Goal: Task Accomplishment & Management: Manage account settings

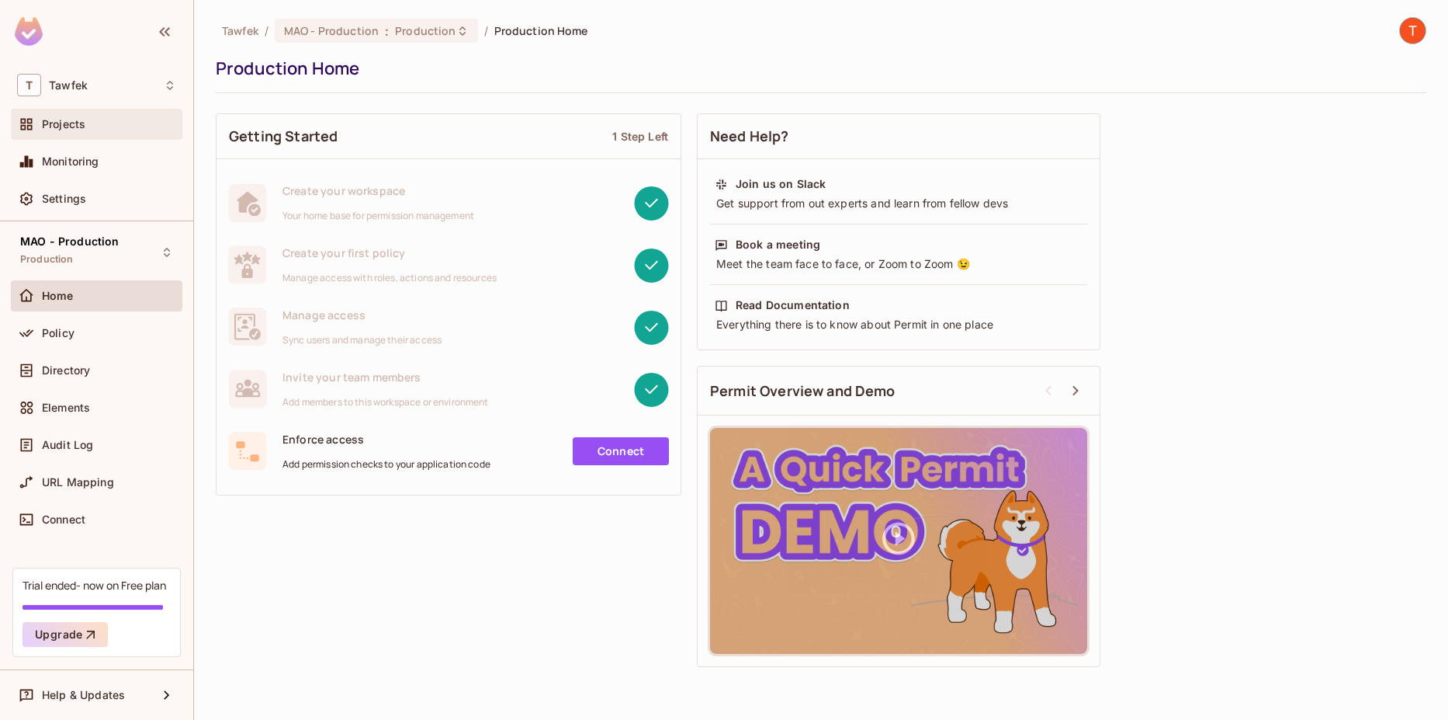
click at [118, 120] on div "Projects" at bounding box center [109, 124] width 134 height 12
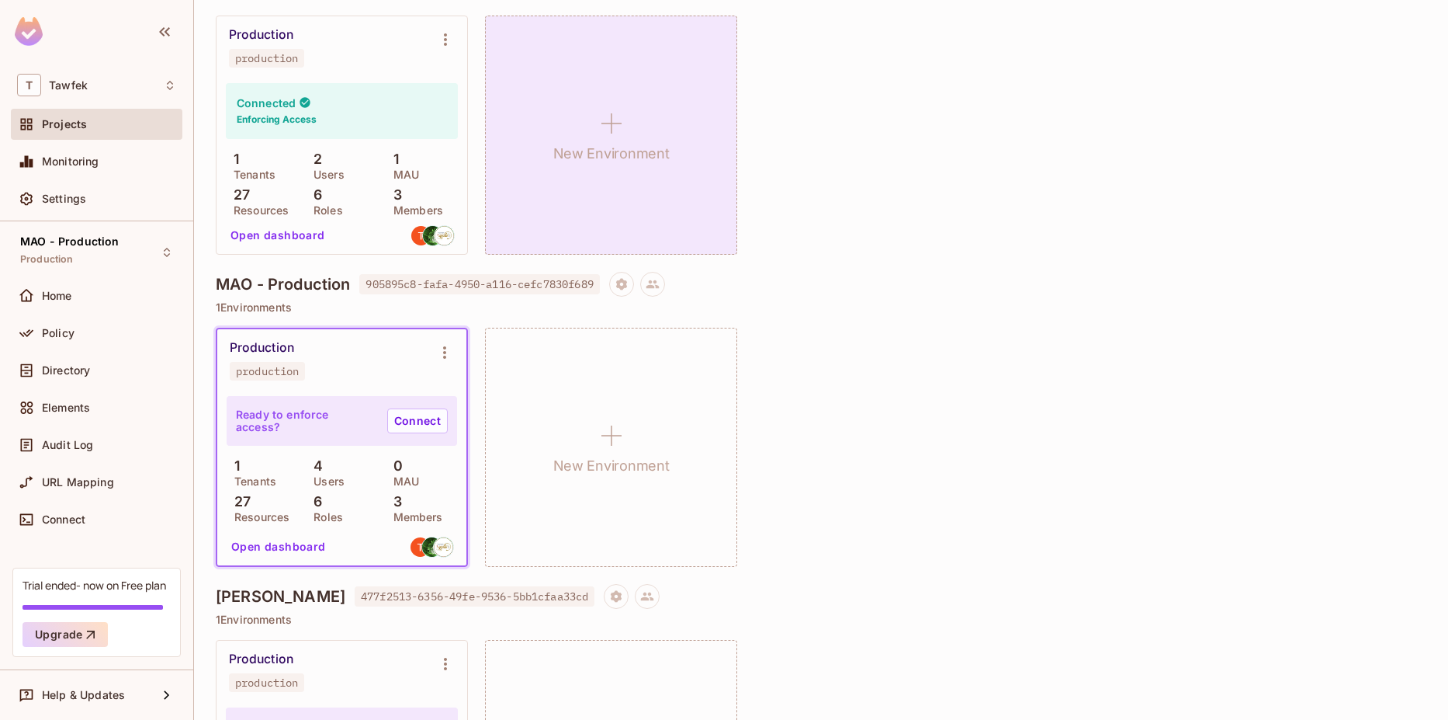
scroll to position [203, 0]
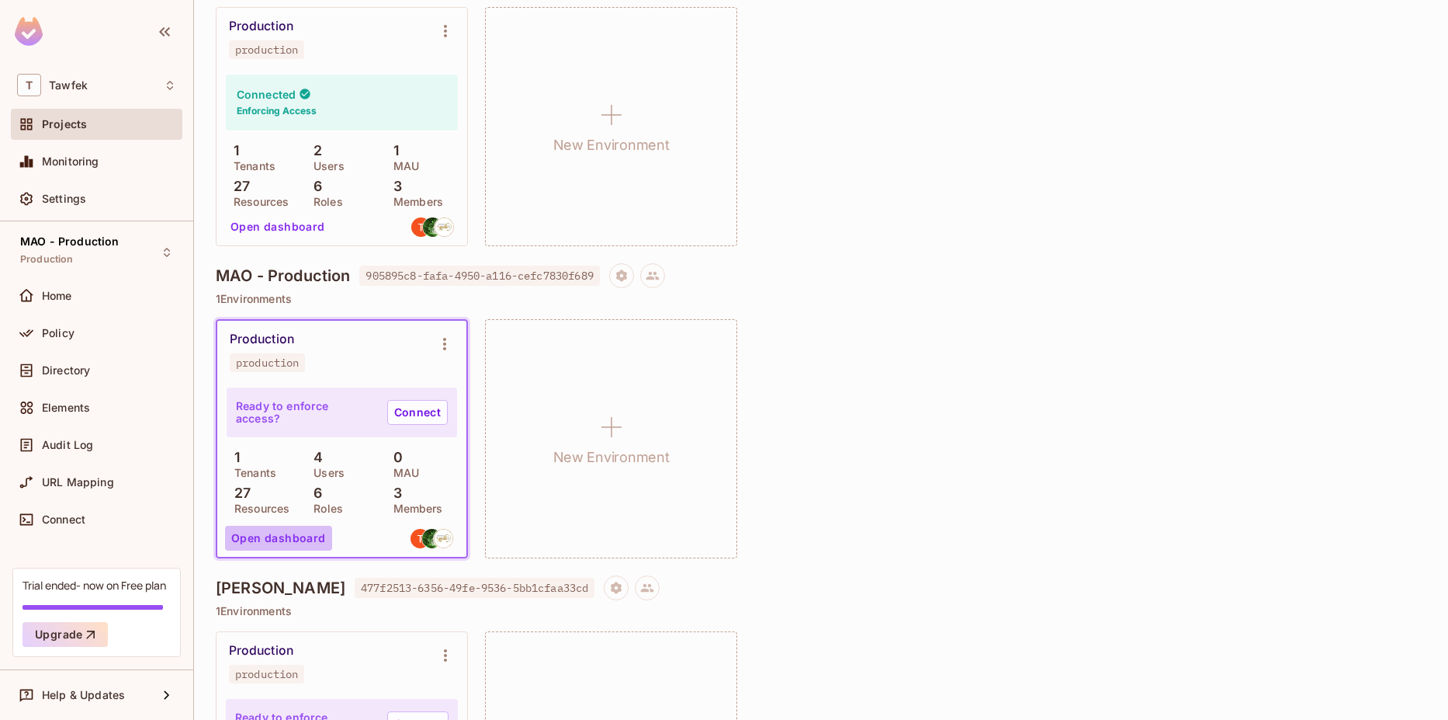
click at [297, 539] on button "Open dashboard" at bounding box center [278, 538] width 107 height 25
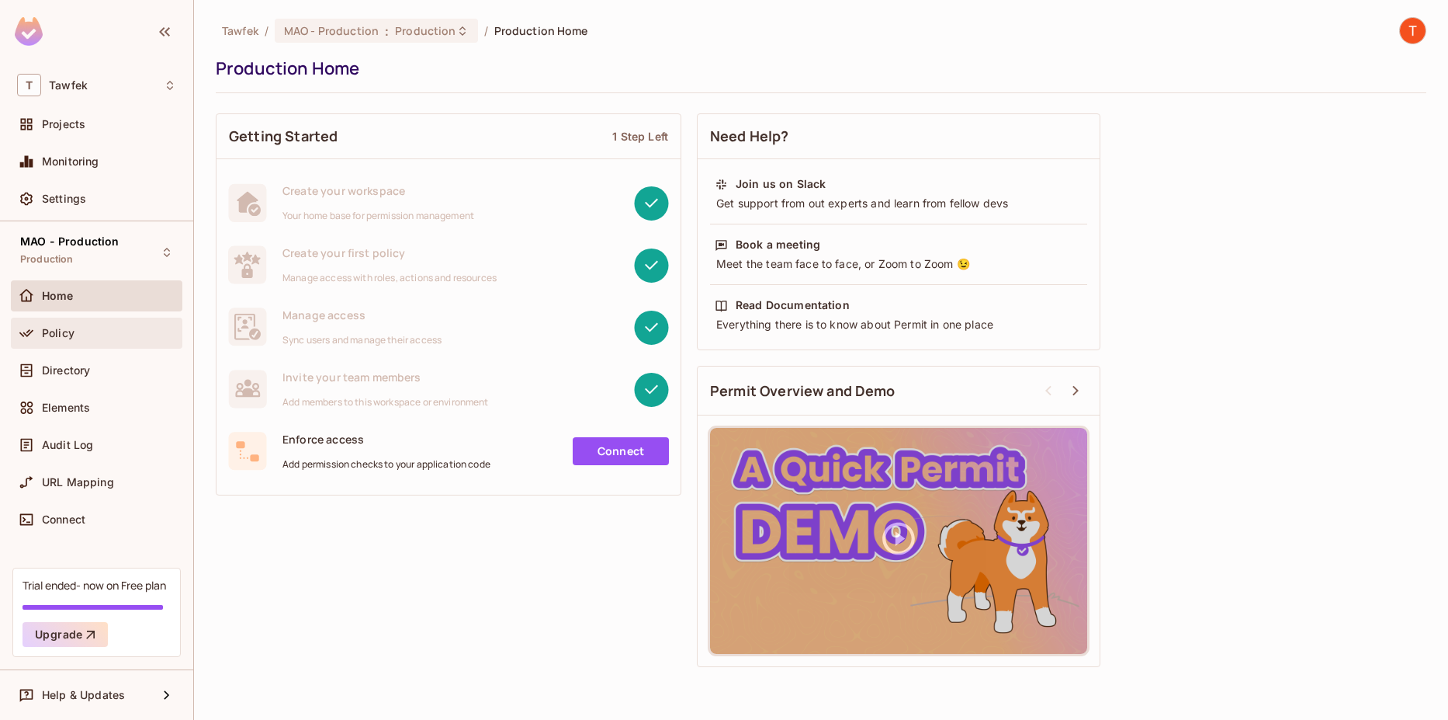
click at [87, 330] on div "Policy" at bounding box center [109, 333] width 134 height 12
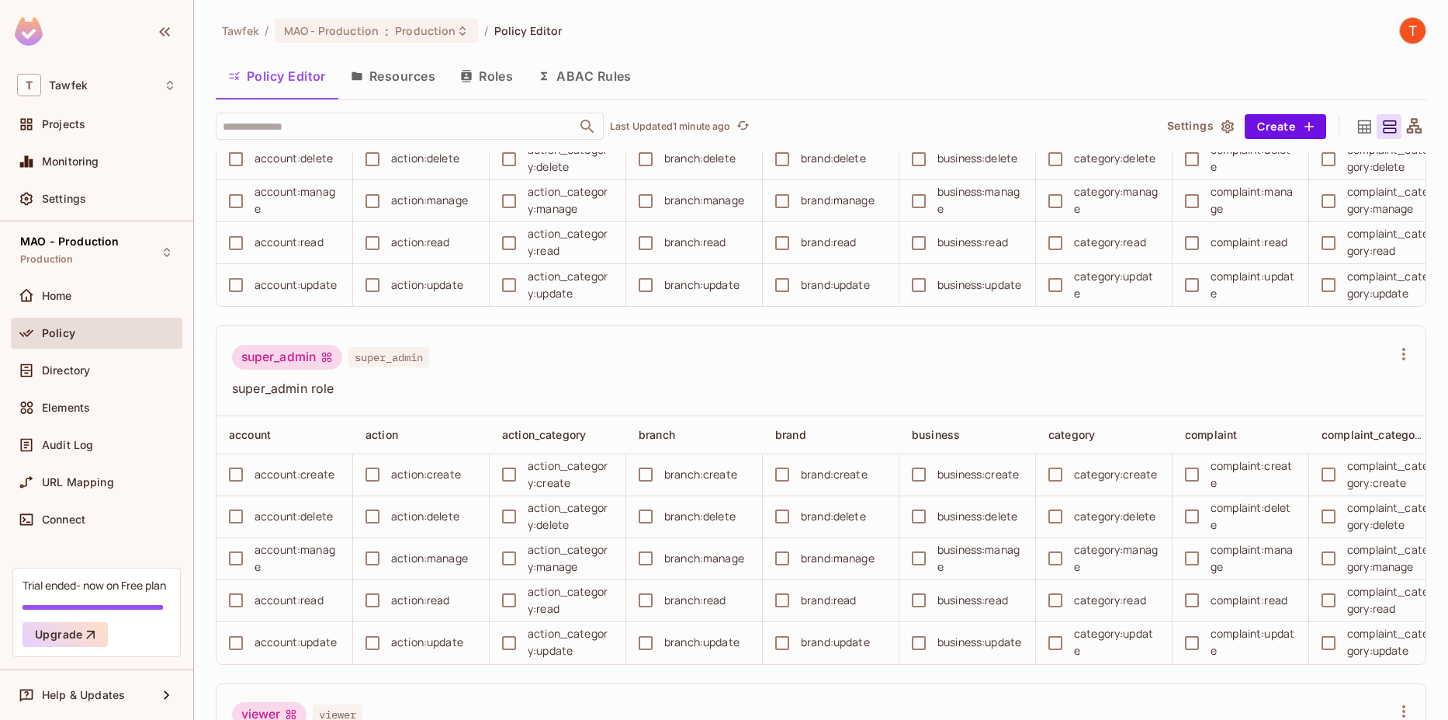
scroll to position [1241, 0]
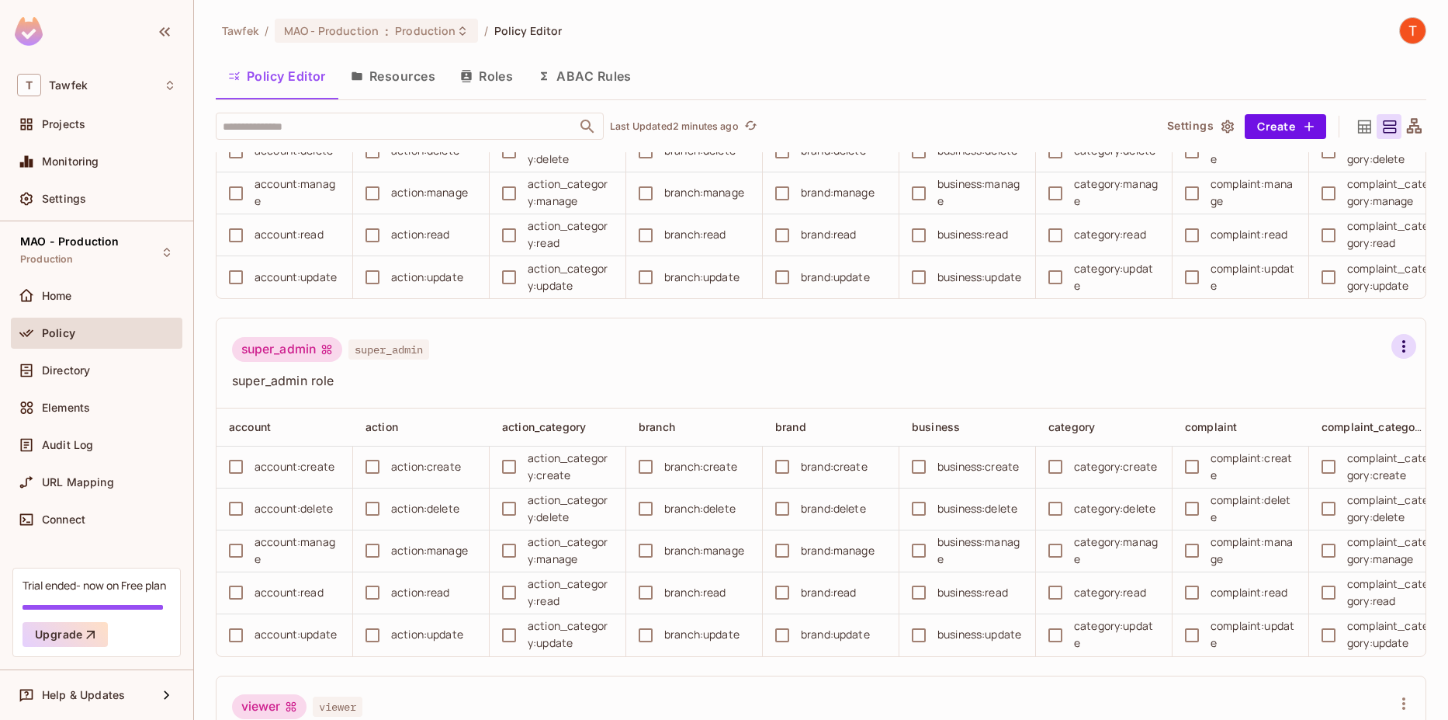
click at [1395, 356] on icon "button" at bounding box center [1404, 346] width 19 height 19
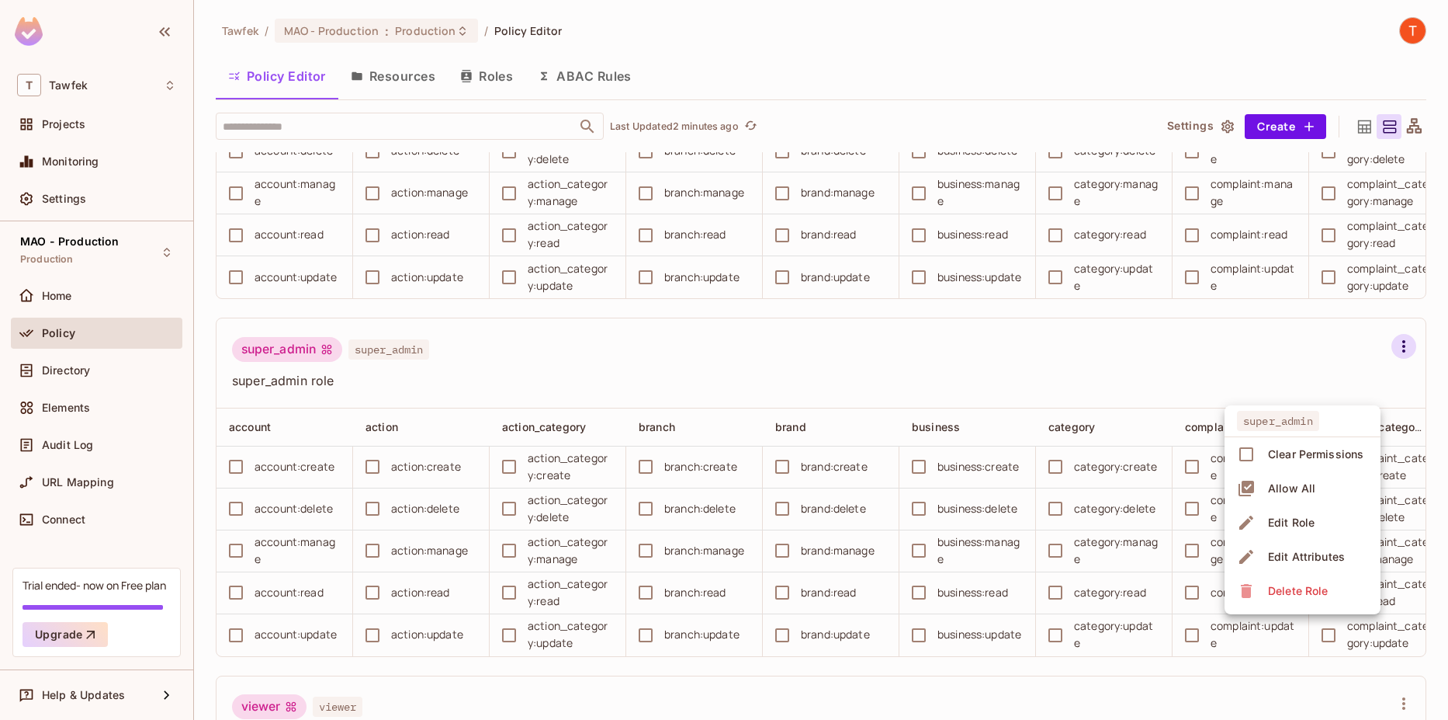
click at [1292, 492] on div "Allow All" at bounding box center [1291, 488] width 47 height 16
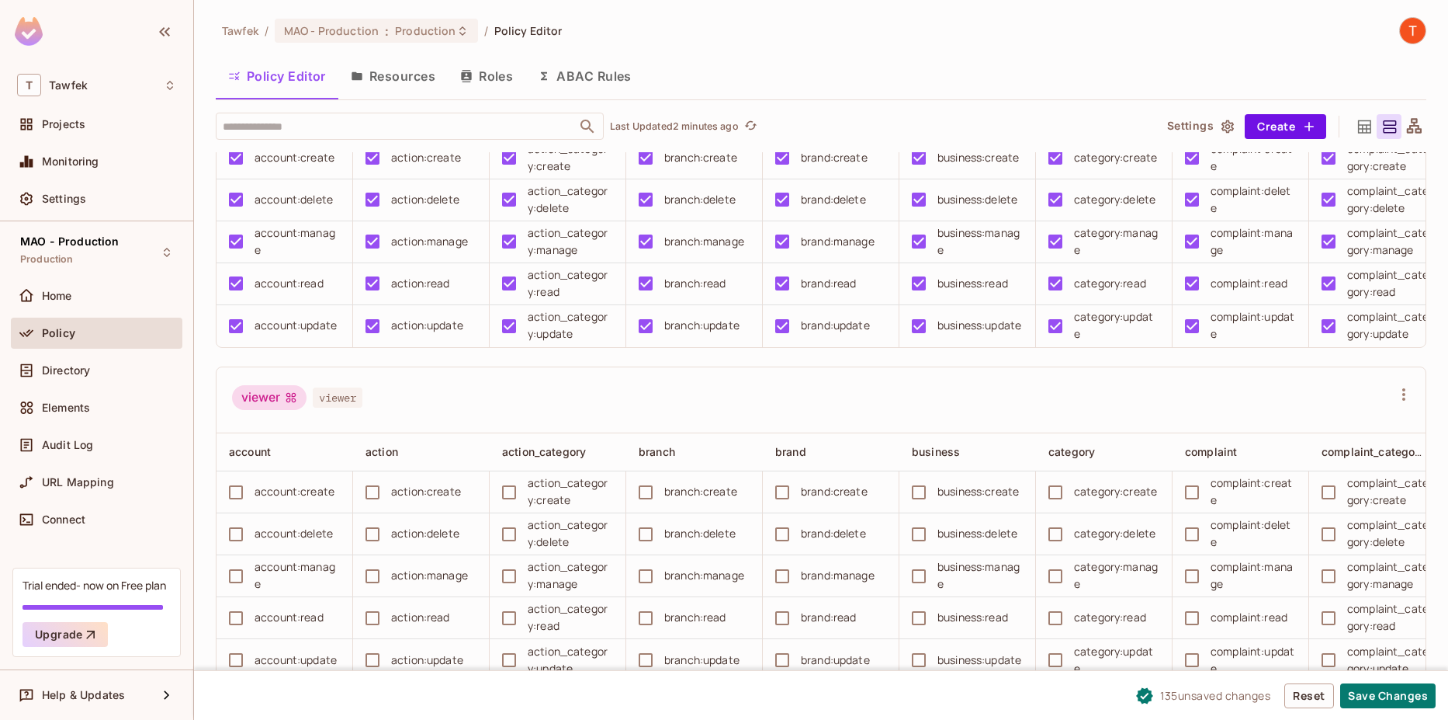
scroll to position [1606, 0]
click at [1399, 708] on button "Save Changes" at bounding box center [1388, 695] width 95 height 25
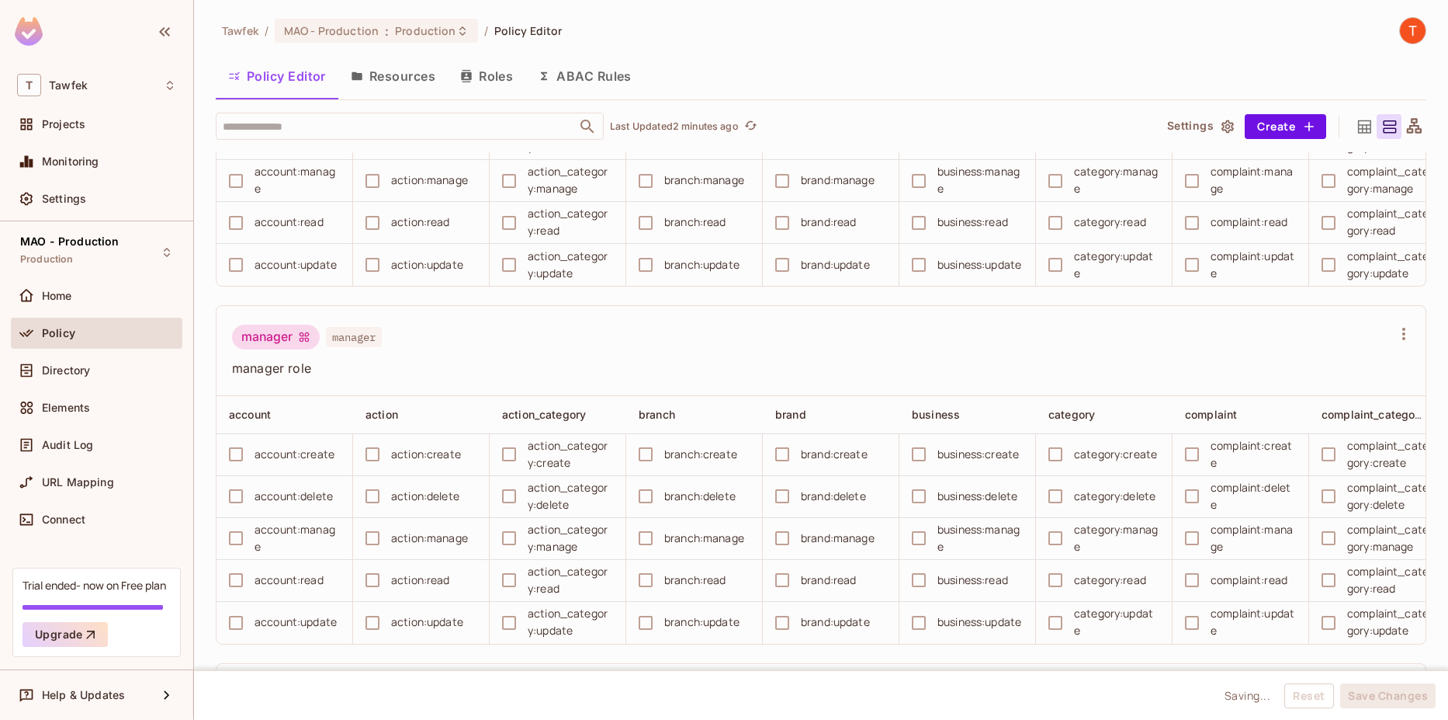
scroll to position [0, 0]
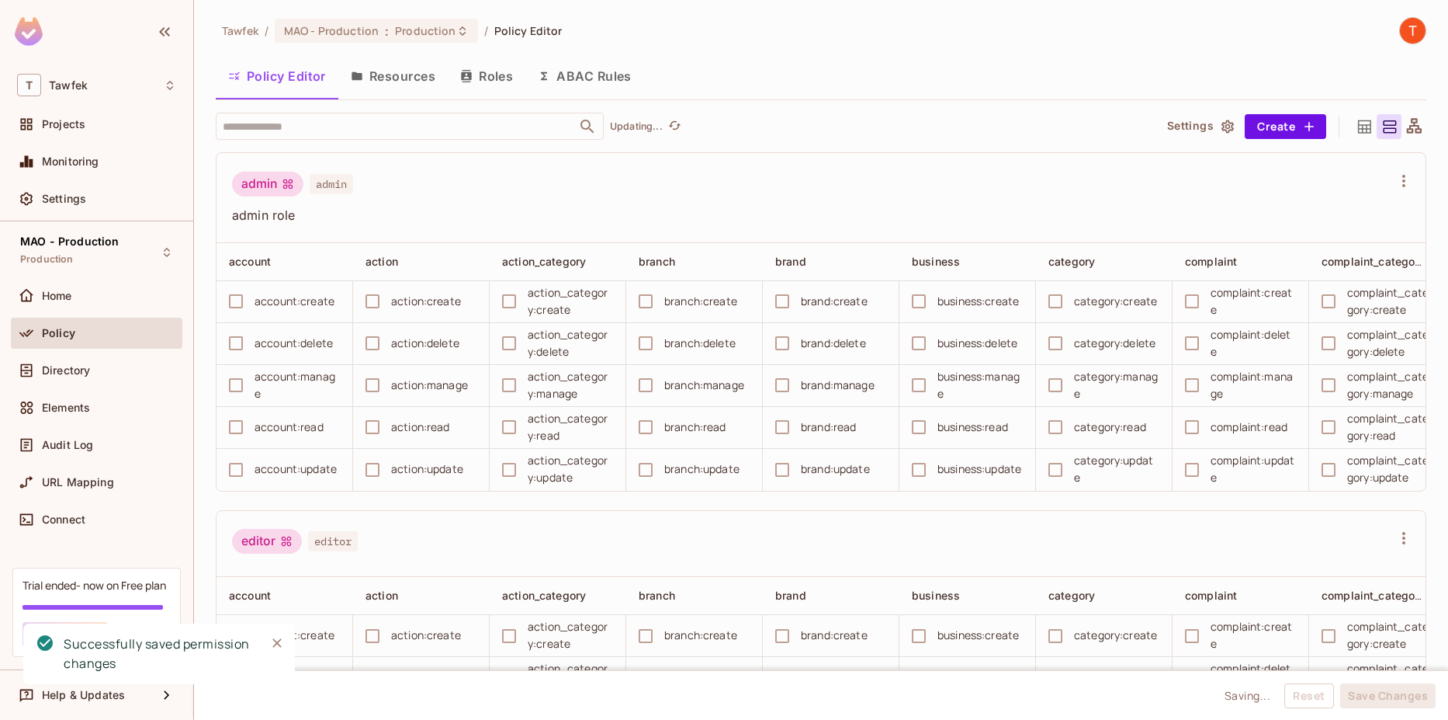
click at [594, 70] on button "ABAC Rules" at bounding box center [585, 76] width 119 height 39
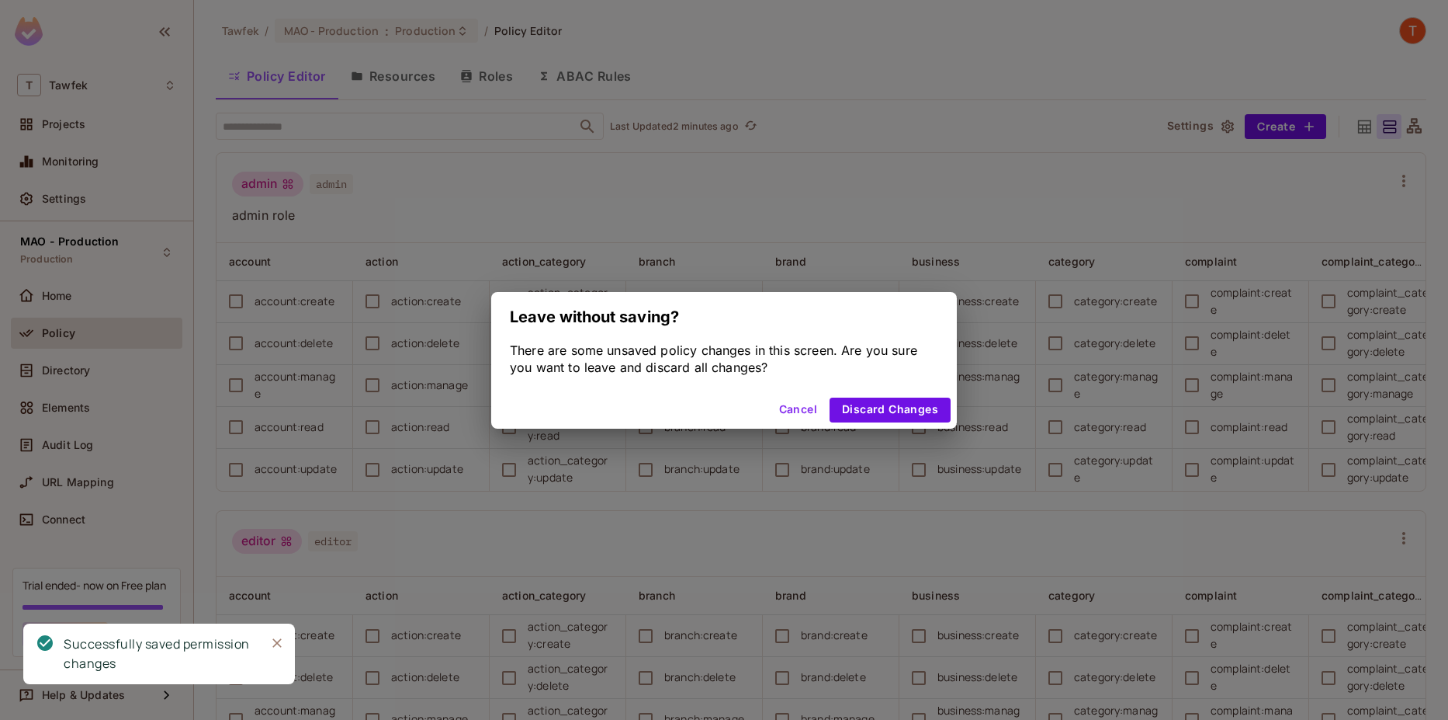
click at [796, 404] on button "Cancel" at bounding box center [798, 409] width 50 height 25
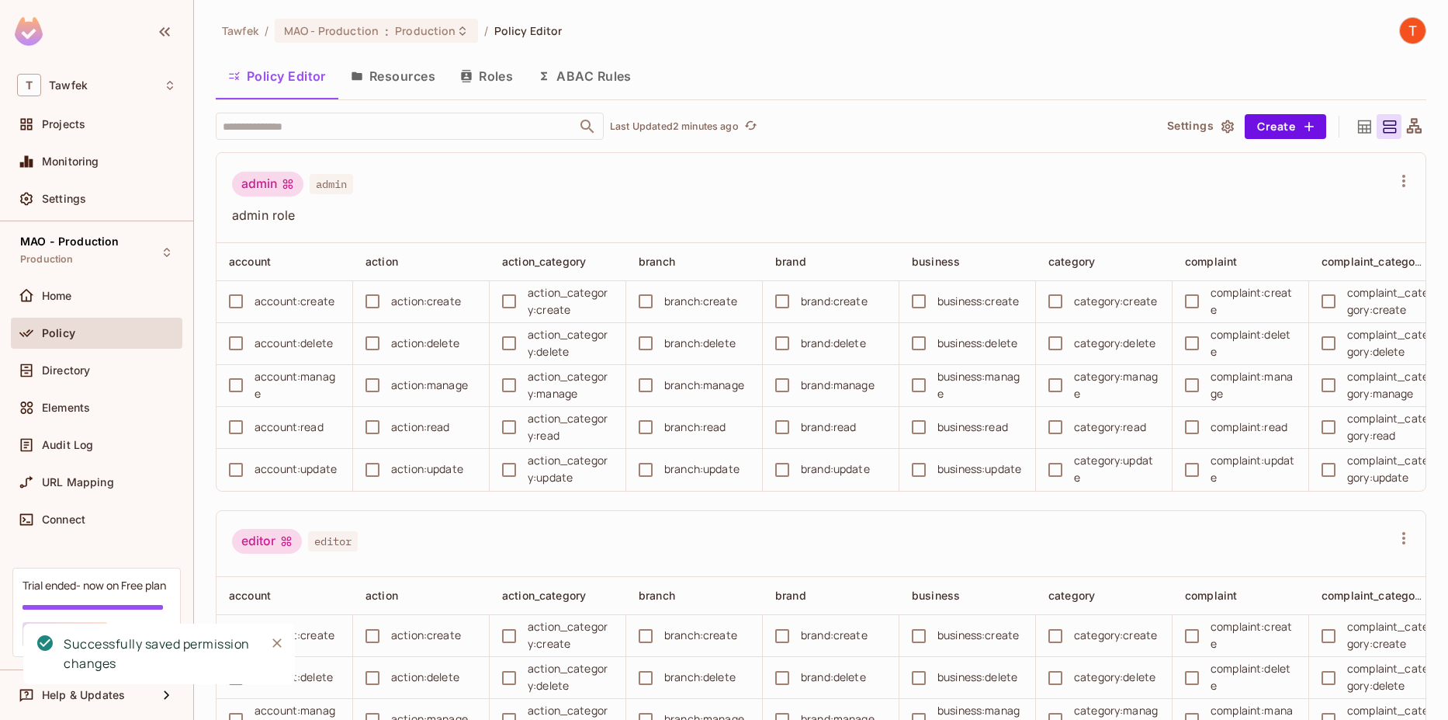
click at [604, 81] on button "ABAC Rules" at bounding box center [585, 76] width 119 height 39
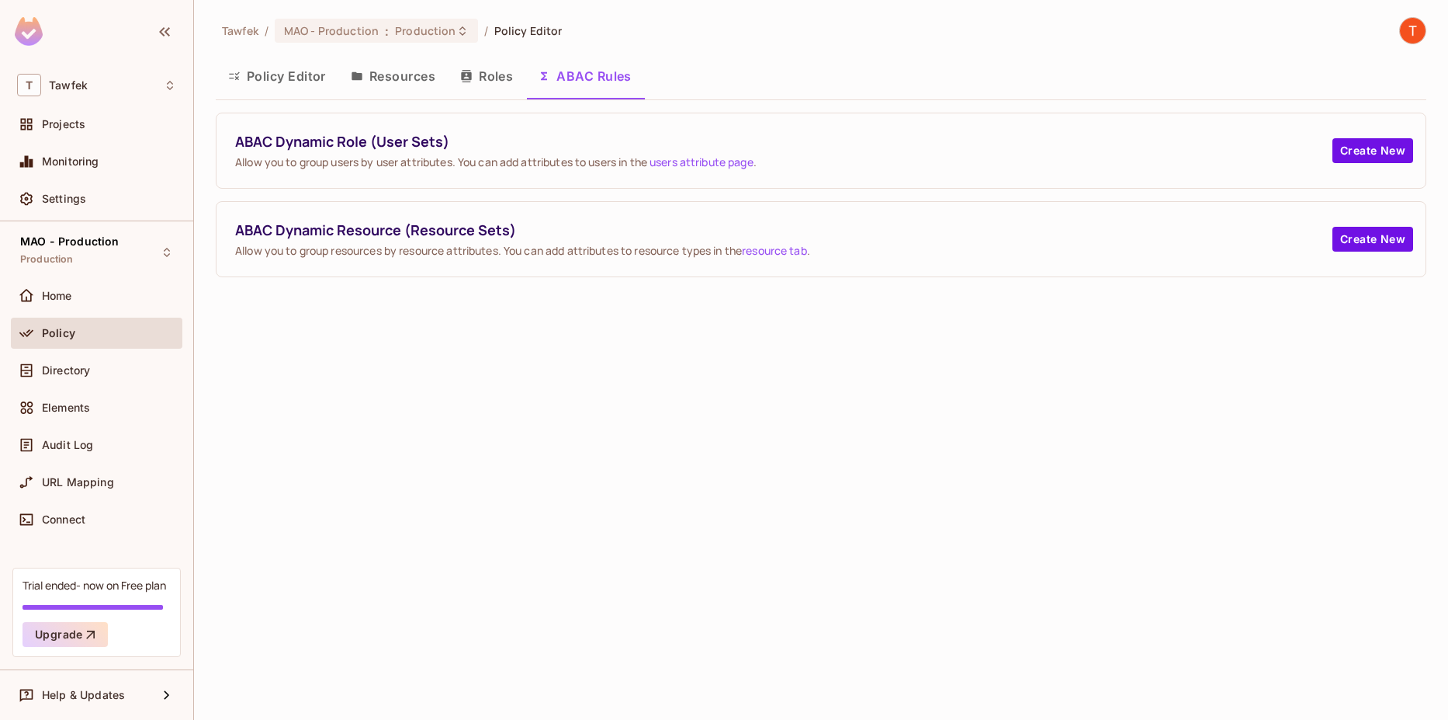
click at [304, 75] on button "Policy Editor" at bounding box center [277, 76] width 123 height 39
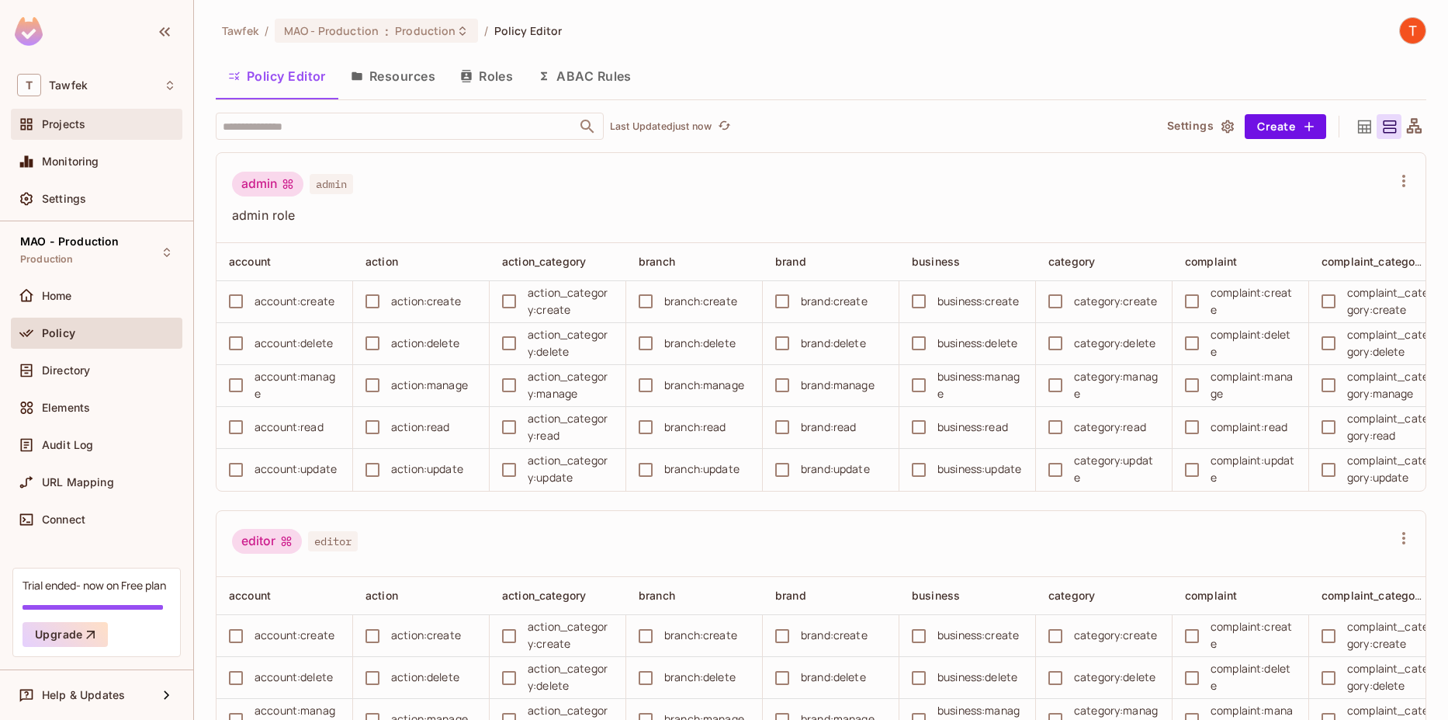
click at [79, 122] on span "Projects" at bounding box center [63, 124] width 43 height 12
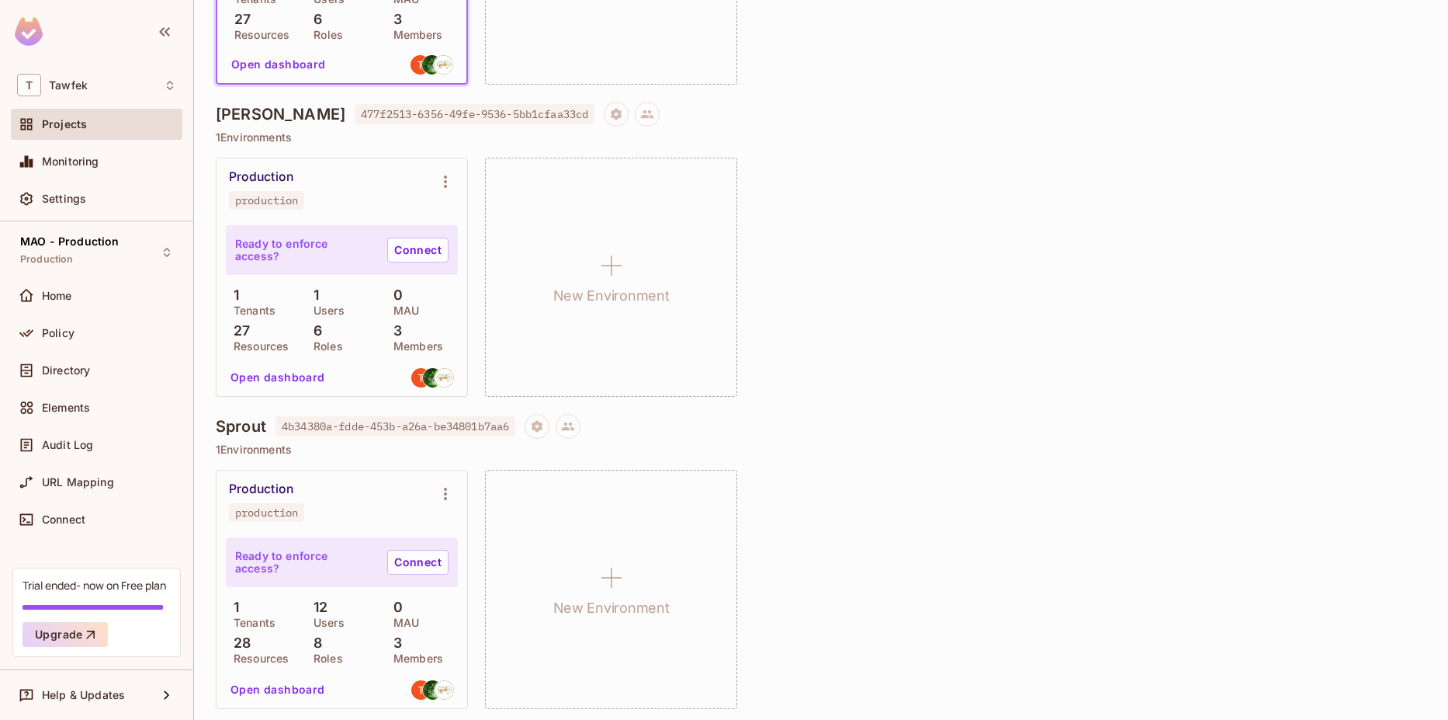
scroll to position [681, 0]
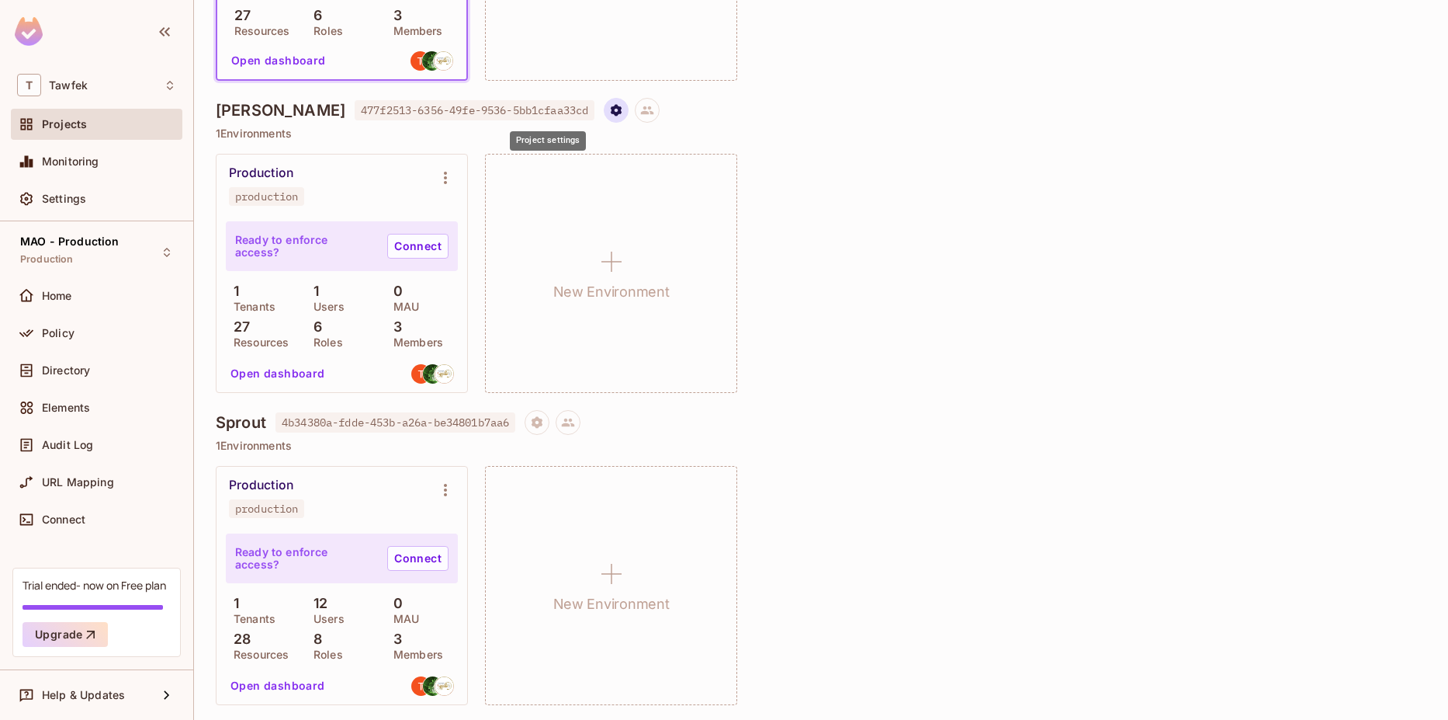
click at [604, 112] on button "Project settings" at bounding box center [616, 110] width 25 height 25
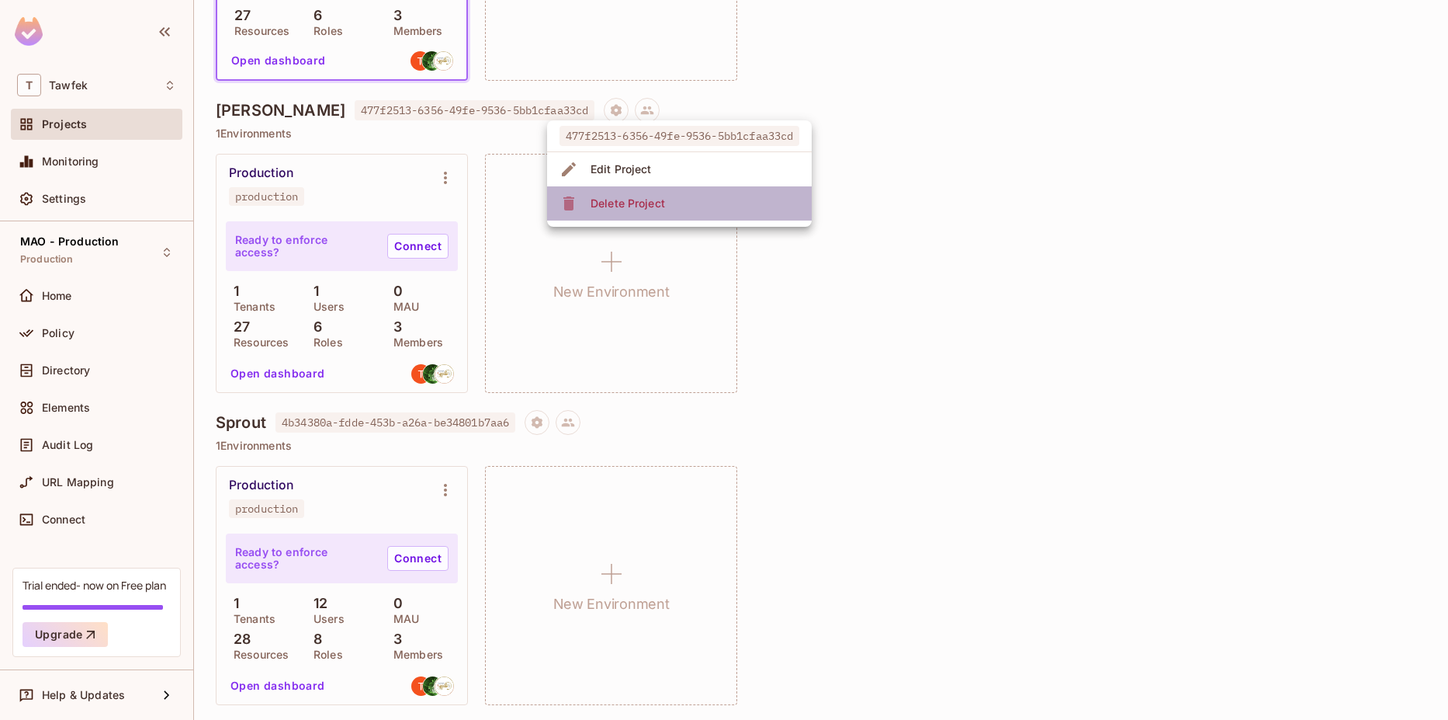
click at [588, 203] on span "Delete Project" at bounding box center [628, 203] width 84 height 25
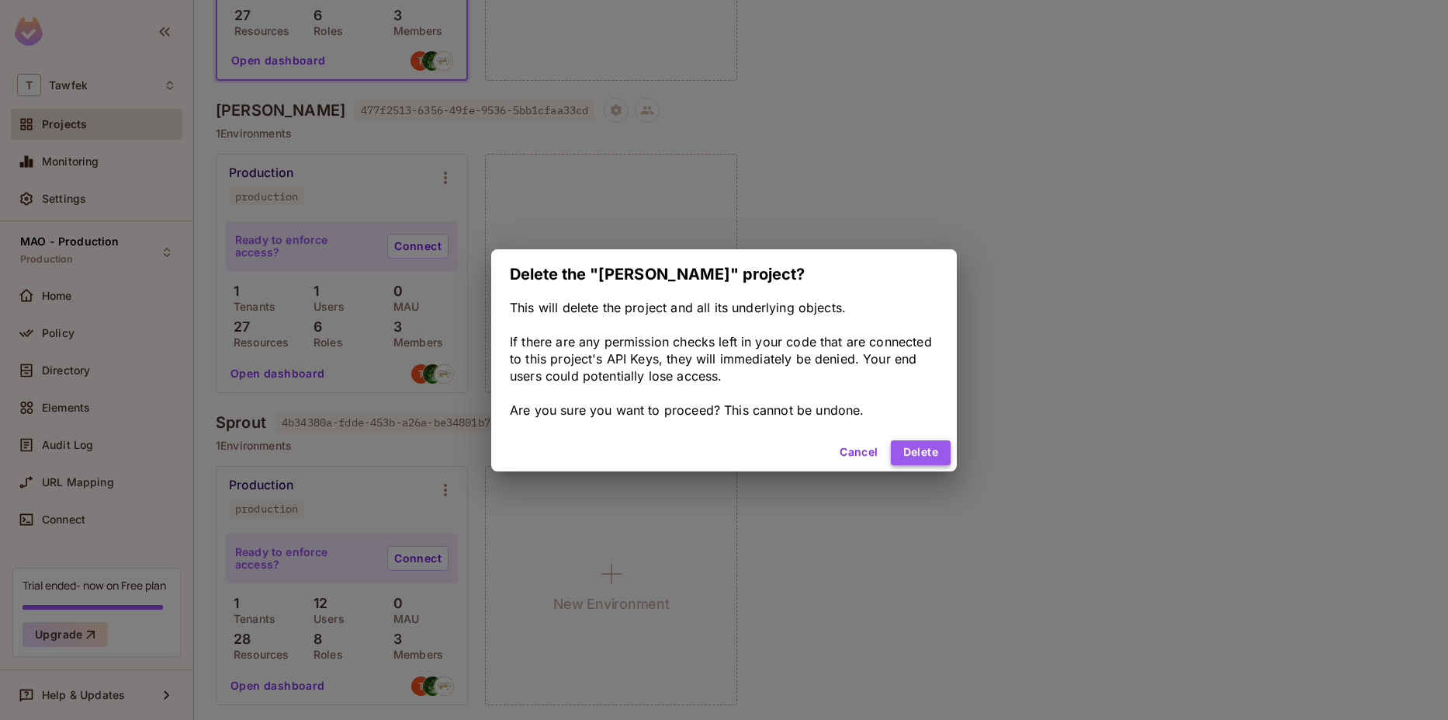
click at [938, 460] on button "Delete" at bounding box center [921, 452] width 60 height 25
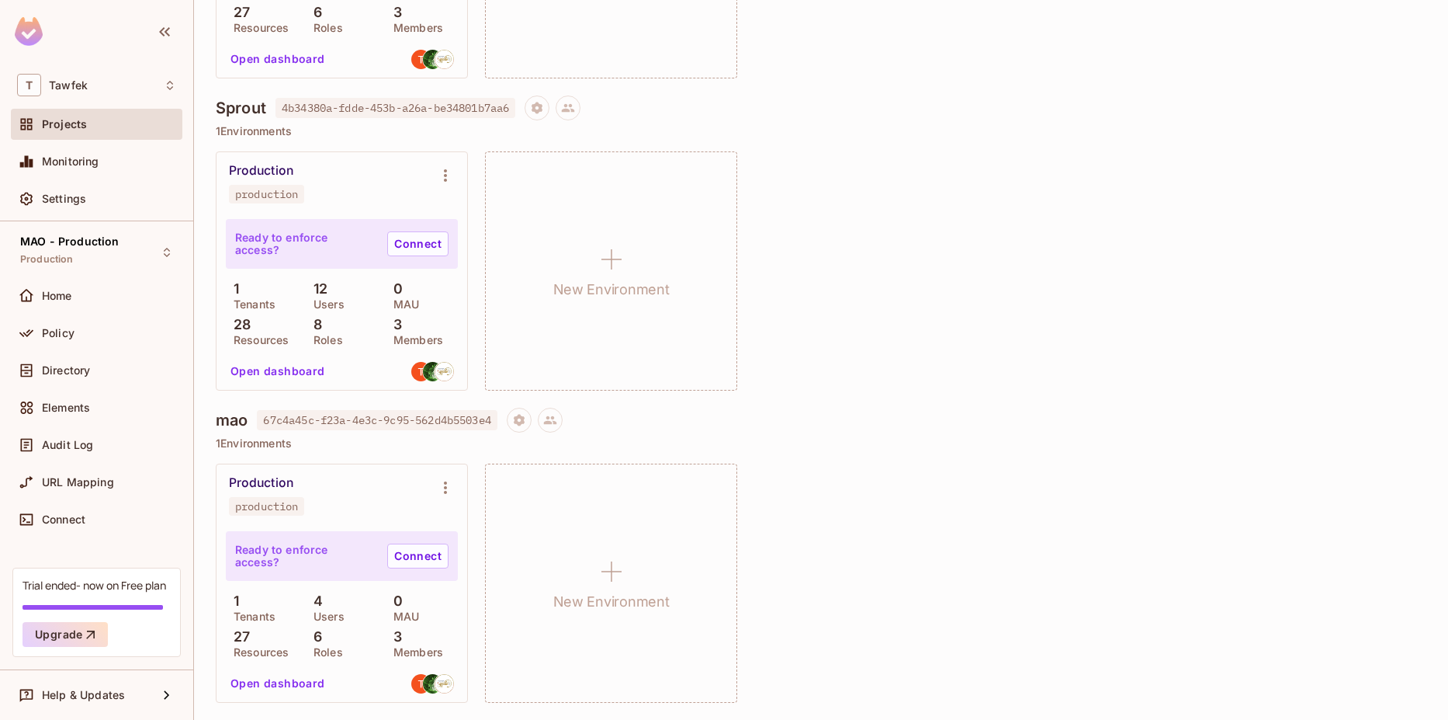
scroll to position [0, 0]
